Goal: Task Accomplishment & Management: Manage account settings

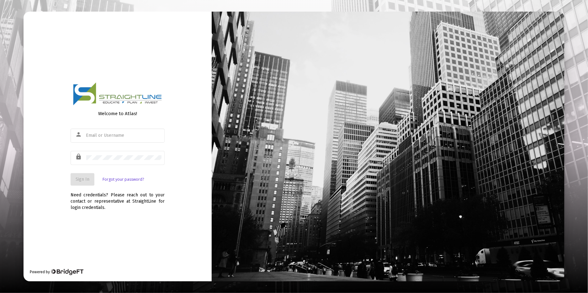
click at [119, 181] on link "Forgot your password?" at bounding box center [123, 179] width 41 height 6
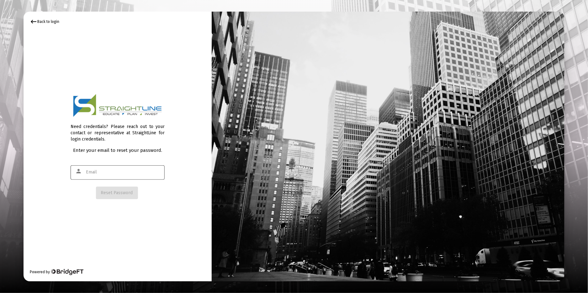
click at [111, 173] on input "text" at bounding box center [123, 172] width 75 height 5
click at [111, 195] on span "Reset Password" at bounding box center [117, 192] width 32 height 5
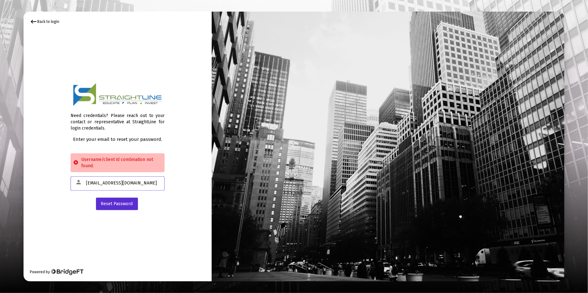
click at [107, 183] on input "[EMAIL_ADDRESS][DOMAIN_NAME]" at bounding box center [123, 183] width 75 height 5
type input "[EMAIL_ADDRESS][DOMAIN_NAME]"
click at [121, 204] on span "Reset Password" at bounding box center [117, 203] width 32 height 5
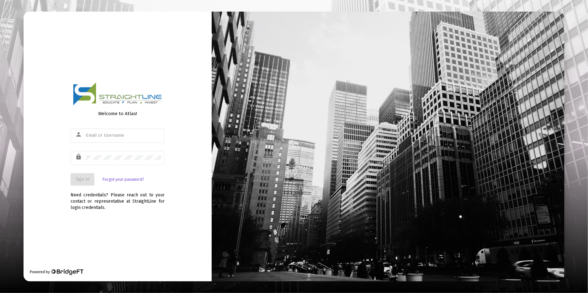
click at [112, 180] on link "Forgot your password?" at bounding box center [123, 179] width 41 height 6
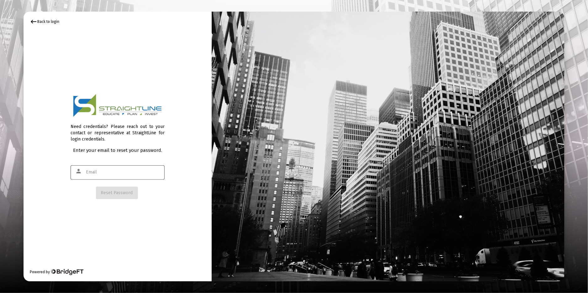
click at [108, 171] on input "text" at bounding box center [123, 172] width 75 height 5
click at [117, 190] on span "Reset Password" at bounding box center [117, 192] width 32 height 5
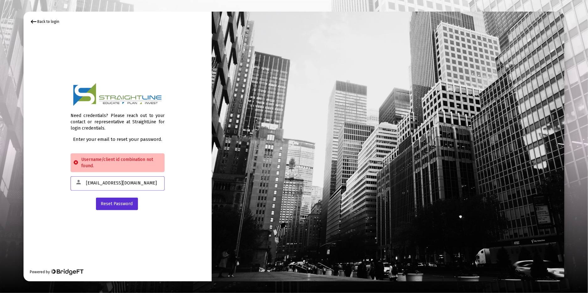
drag, startPoint x: 131, startPoint y: 183, endPoint x: 69, endPoint y: 181, distance: 61.5
click at [69, 181] on div "keyboard_backspace Back to login Need credentials? Please reach out to your con…" at bounding box center [118, 146] width 188 height 269
type input "CathyG86"
click at [128, 204] on span "Reset Password" at bounding box center [117, 203] width 32 height 5
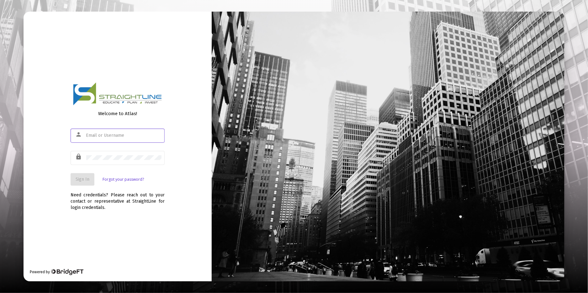
click at [102, 137] on input "text" at bounding box center [123, 135] width 75 height 5
click at [82, 179] on span "Sign In" at bounding box center [83, 179] width 14 height 5
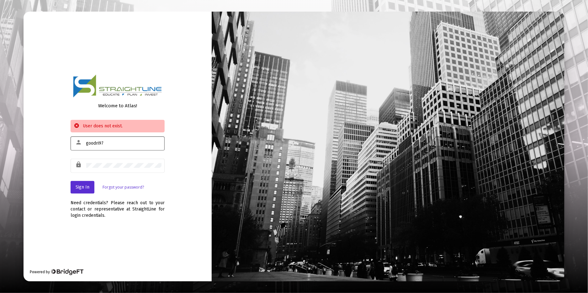
click at [112, 141] on input "goodri97" at bounding box center [123, 143] width 75 height 5
type input "[EMAIL_ADDRESS][DOMAIN_NAME]"
click at [84, 185] on span "Sign In" at bounding box center [83, 186] width 14 height 5
click at [124, 187] on link "Forgot your password?" at bounding box center [123, 187] width 41 height 6
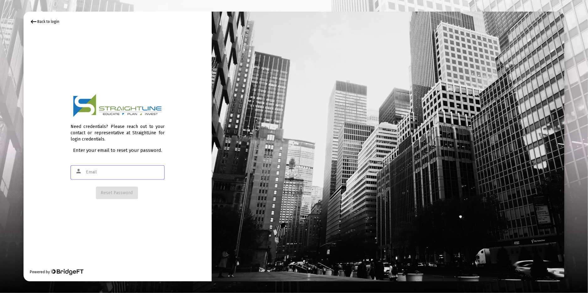
click at [120, 174] on input "text" at bounding box center [123, 172] width 75 height 5
type input "[EMAIL_ADDRESS][DOMAIN_NAME]"
click at [120, 194] on span "Reset Password" at bounding box center [117, 192] width 32 height 5
